Goal: Information Seeking & Learning: Find specific fact

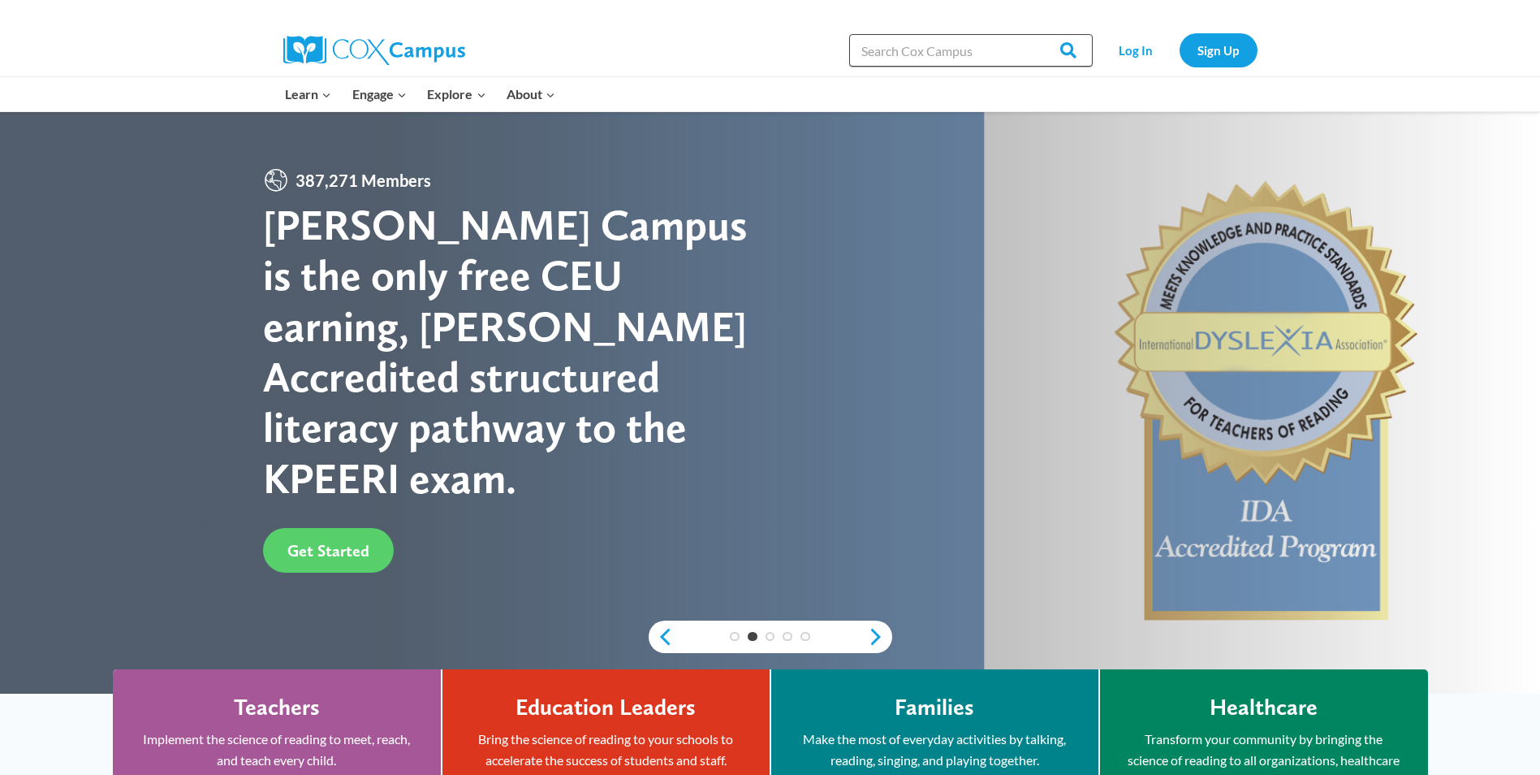
click at [876, 50] on input "Search in [URL][DOMAIN_NAME]" at bounding box center [971, 50] width 244 height 32
paste input "An Ecosystem Approach to Developing the Foundation for Reading in the Early Yea…"
type input "An Ecosystem Approach to Developing the Foundation for Reading in the Early Yea…"
click at [1071, 48] on input "Search" at bounding box center [1061, 50] width 63 height 32
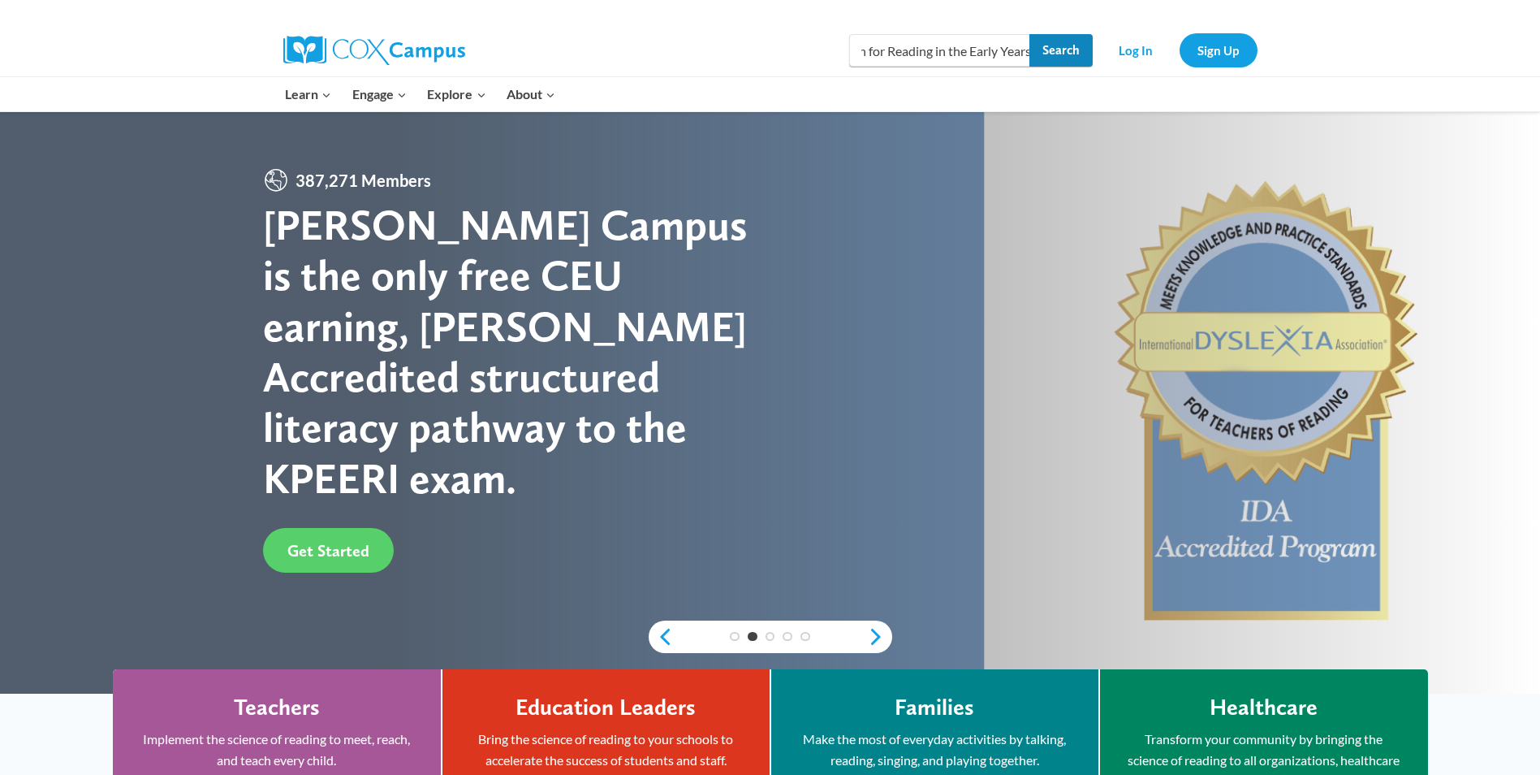
scroll to position [0, 0]
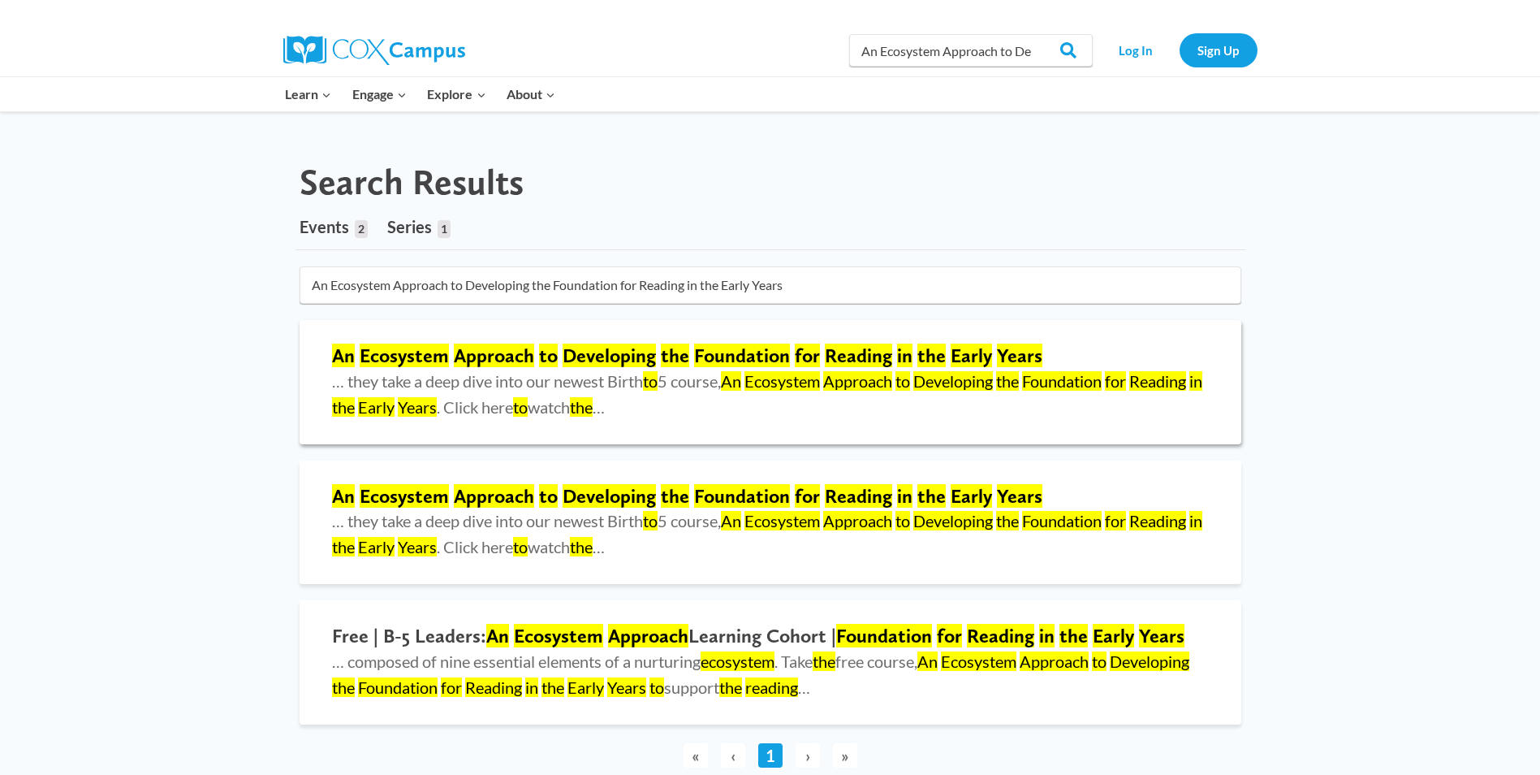
click at [897, 358] on mark "in" at bounding box center [904, 355] width 15 height 24
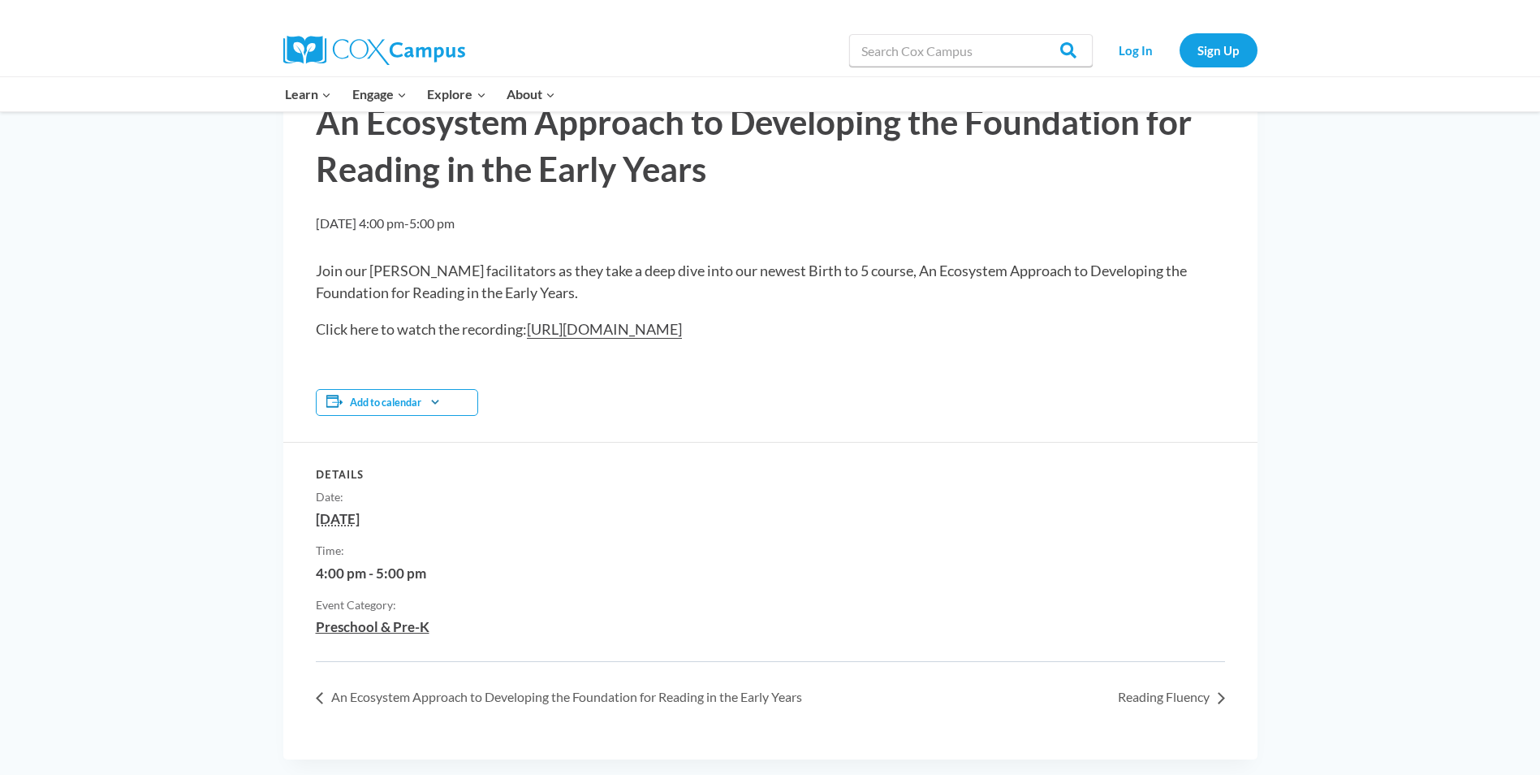
scroll to position [81, 0]
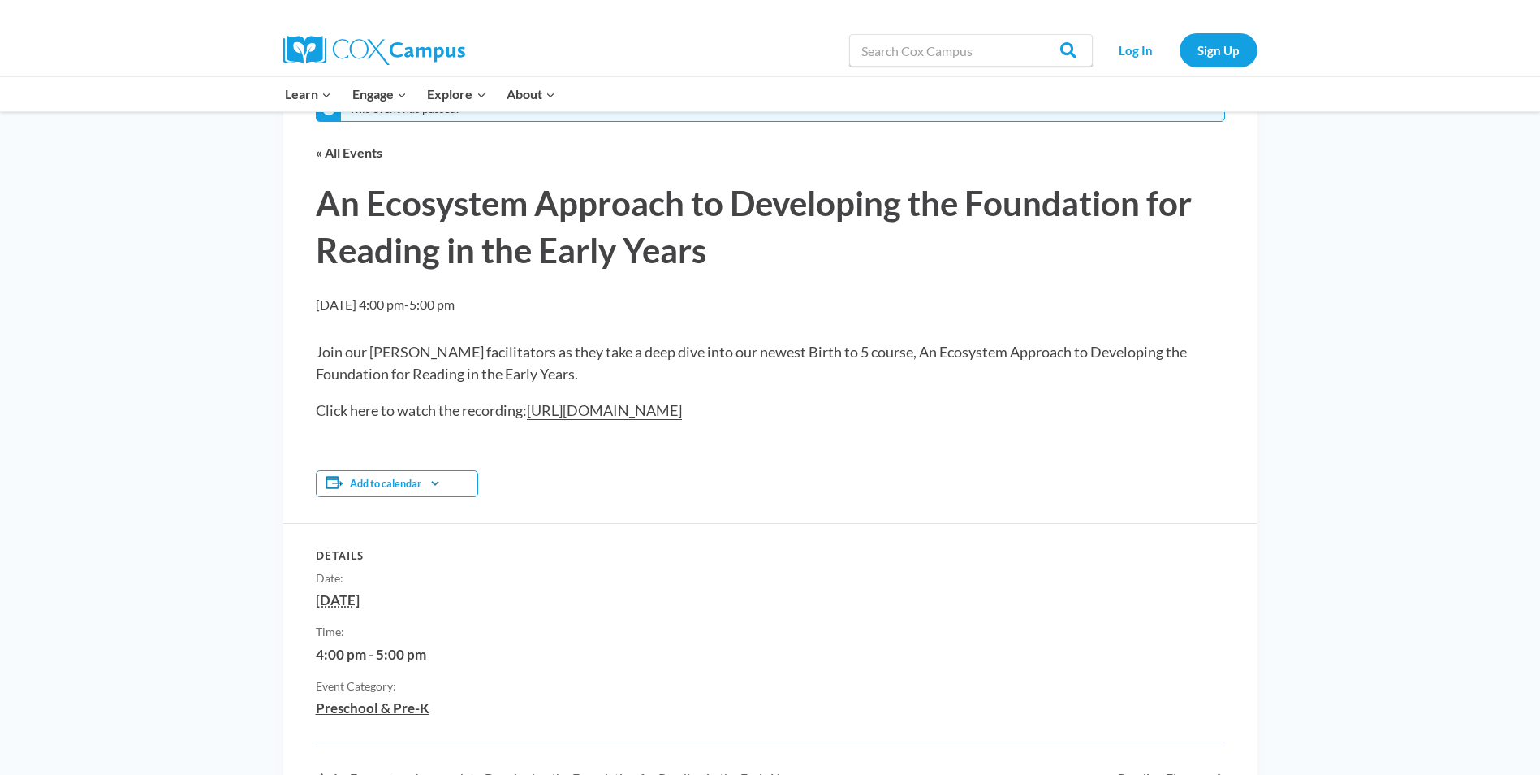
click at [605, 409] on link "https://youtu.be/cdG1fEDbGek" at bounding box center [604, 410] width 155 height 19
